Goal: Information Seeking & Learning: Check status

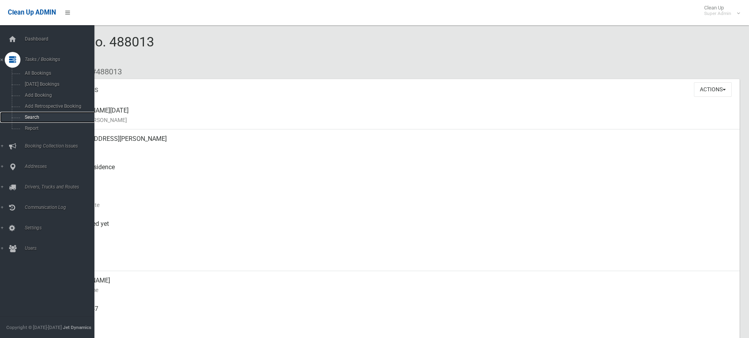
click at [35, 116] on span "Search" at bounding box center [57, 117] width 71 height 6
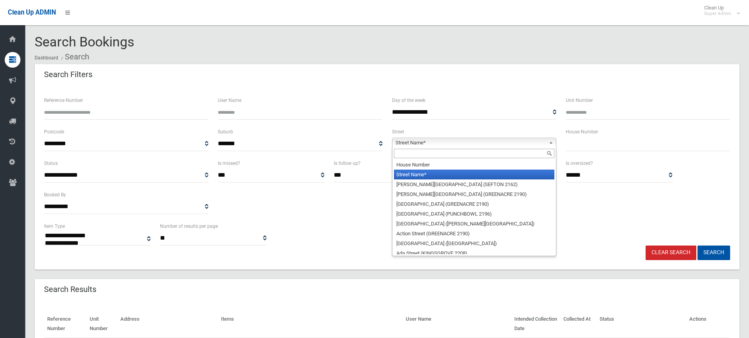
select select
click at [406, 157] on input "text" at bounding box center [474, 153] width 160 height 9
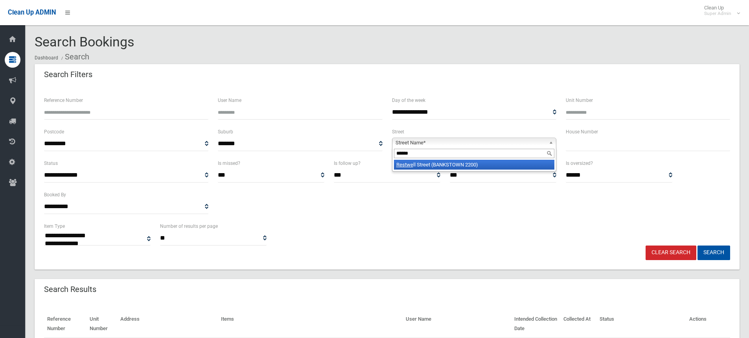
type input "******"
click at [403, 166] on em "Restwe" at bounding box center [404, 165] width 17 height 6
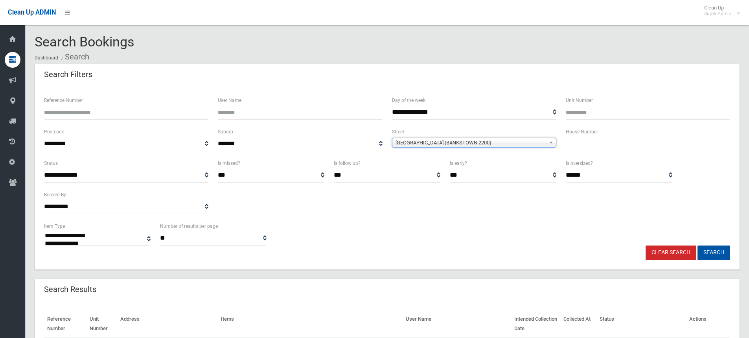
click at [589, 143] on input "text" at bounding box center [648, 143] width 164 height 15
type input "**"
click at [704, 252] on button "Search" at bounding box center [714, 252] width 33 height 15
click at [707, 247] on button "Search" at bounding box center [714, 252] width 33 height 15
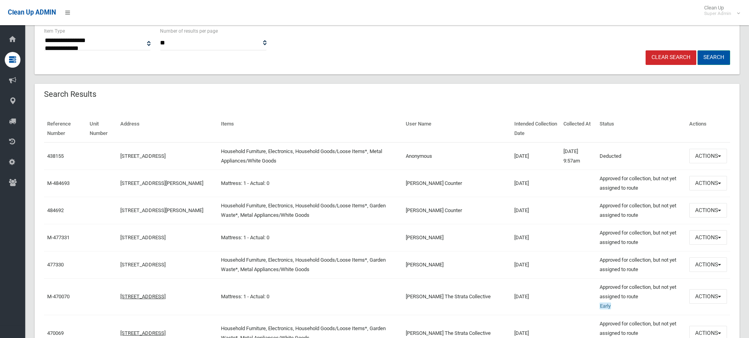
scroll to position [197, 0]
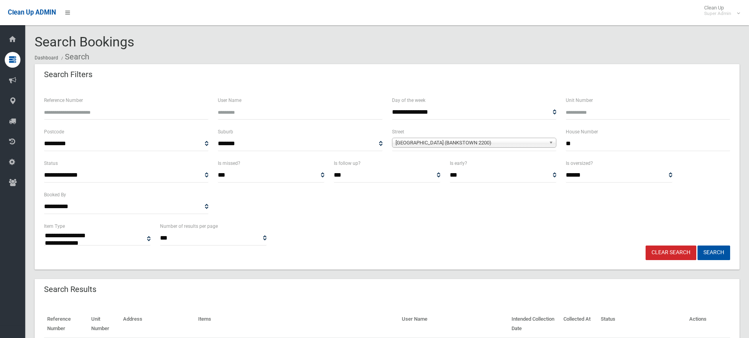
select select
